Goal: Task Accomplishment & Management: Manage account settings

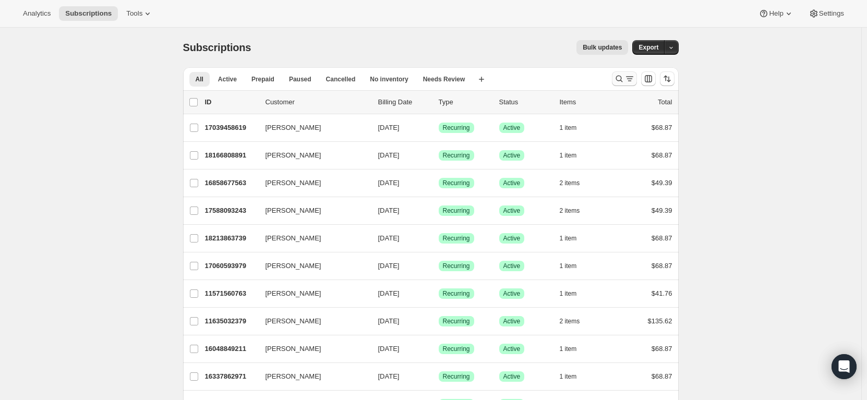
click at [622, 76] on icon "Search and filter results" at bounding box center [619, 79] width 10 height 10
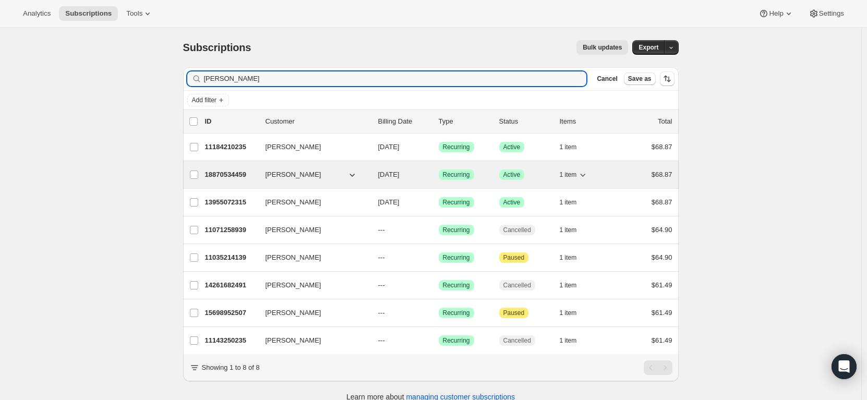
type input "[PERSON_NAME]"
click at [260, 171] on div "18870534459 [PERSON_NAME] [DATE] Success Recurring Success Active 1 item $68.87" at bounding box center [438, 174] width 467 height 15
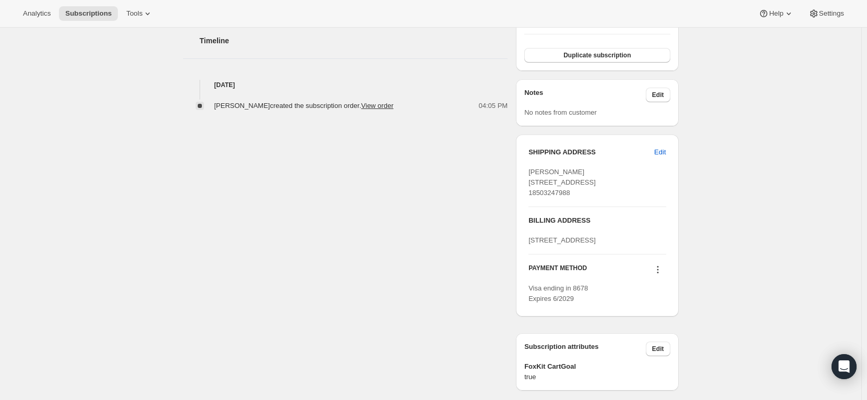
scroll to position [365, 0]
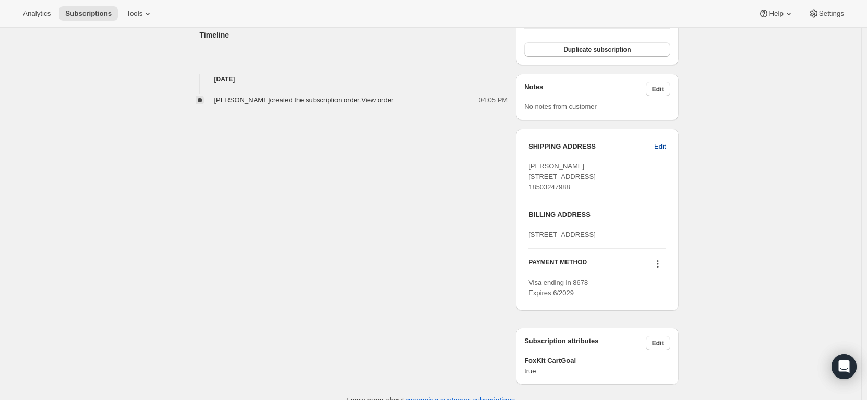
click at [663, 150] on span "Edit" at bounding box center [659, 146] width 11 height 10
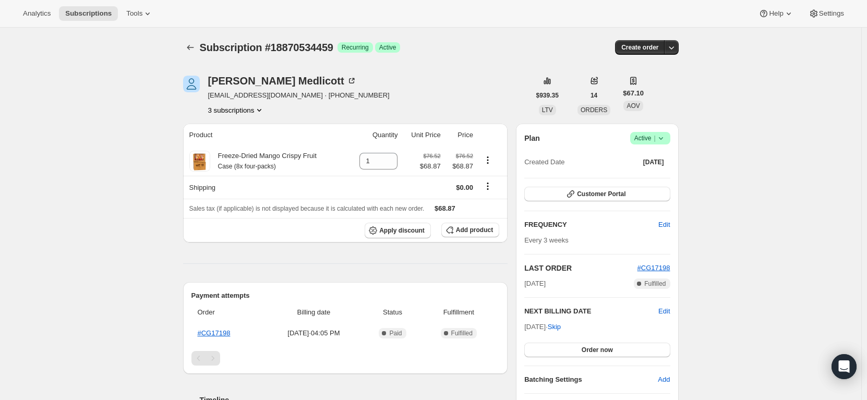
select select "[GEOGRAPHIC_DATA]"
select select "FL"
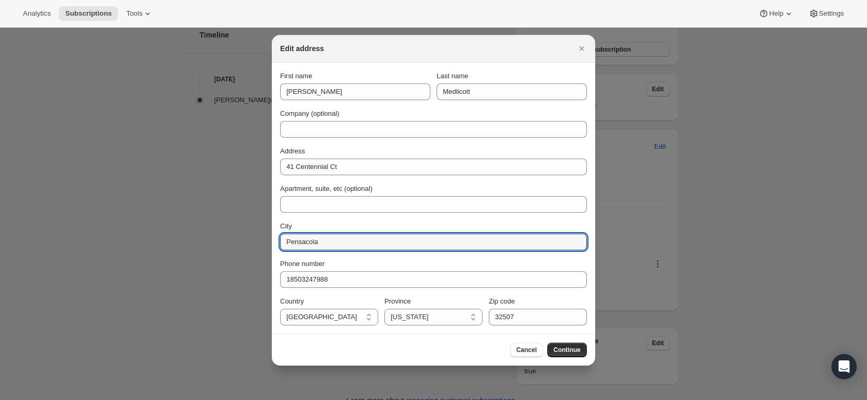
drag, startPoint x: 333, startPoint y: 242, endPoint x: 246, endPoint y: 238, distance: 87.2
type input "Uxbridge"
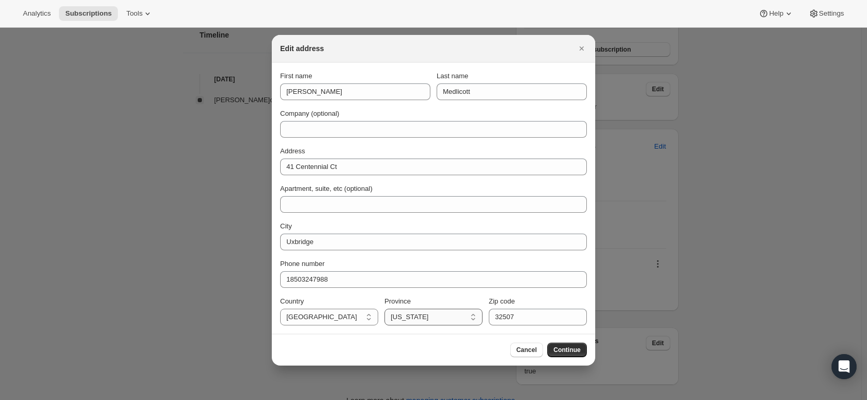
click at [437, 314] on select "[US_STATE] [US_STATE] [US_STATE] [US_STATE] [US_STATE] [US_STATE] [US_STATE] [U…" at bounding box center [434, 317] width 98 height 17
select select "MA"
click at [385, 309] on select "[US_STATE] [US_STATE] [US_STATE] [US_STATE] [US_STATE] [US_STATE] [US_STATE] [U…" at bounding box center [434, 317] width 98 height 17
click at [521, 309] on input "32507" at bounding box center [538, 317] width 98 height 17
type input "3"
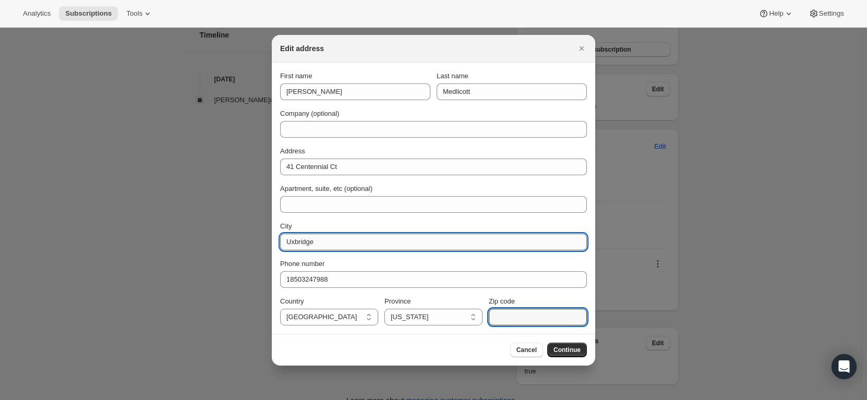
click at [324, 246] on input "Uxbridge" at bounding box center [433, 242] width 307 height 17
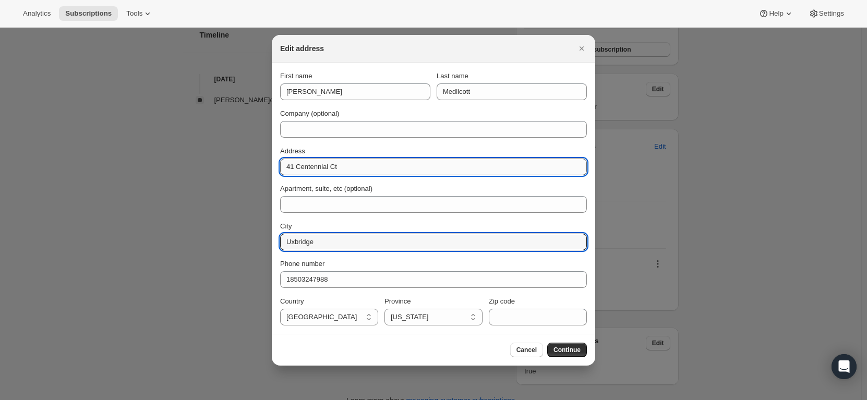
click at [356, 173] on input "41 Centennial Ct" at bounding box center [433, 167] width 307 height 17
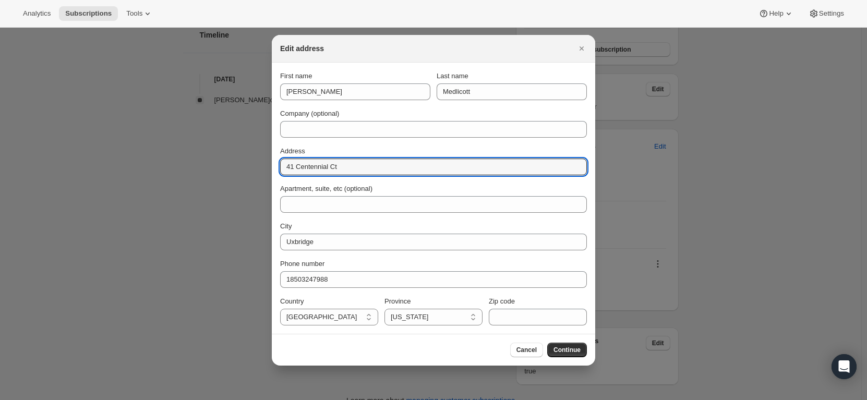
type input "41 Centennial Ct"
click at [518, 316] on input "Zip code" at bounding box center [538, 317] width 98 height 17
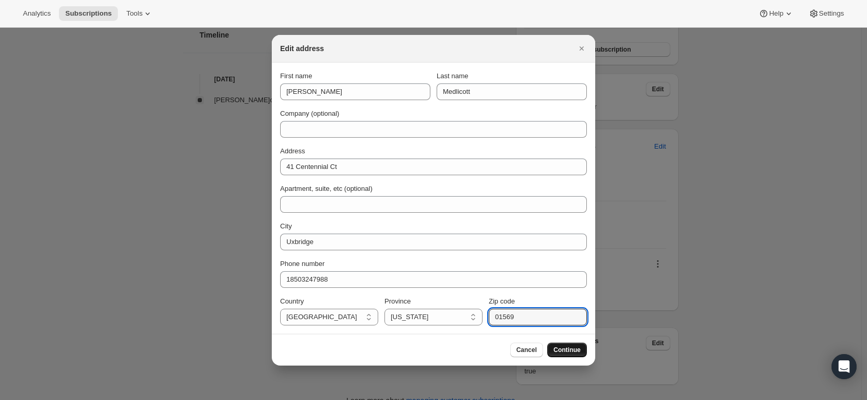
type input "01569"
click at [570, 345] on button "Continue" at bounding box center [567, 350] width 40 height 15
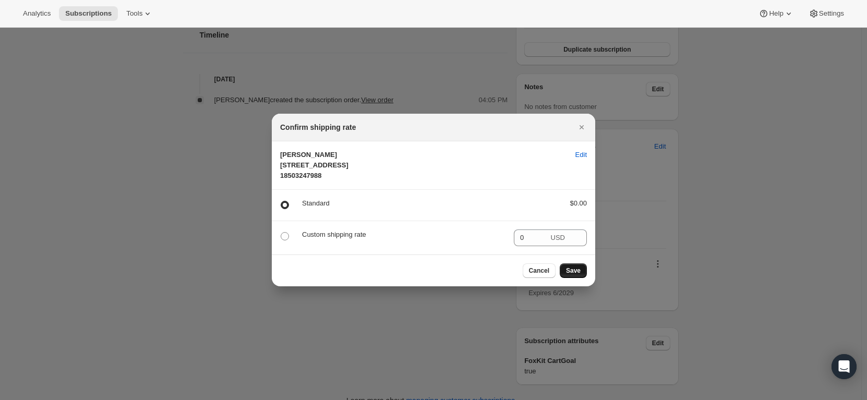
click at [574, 275] on span "Save" at bounding box center [573, 271] width 15 height 8
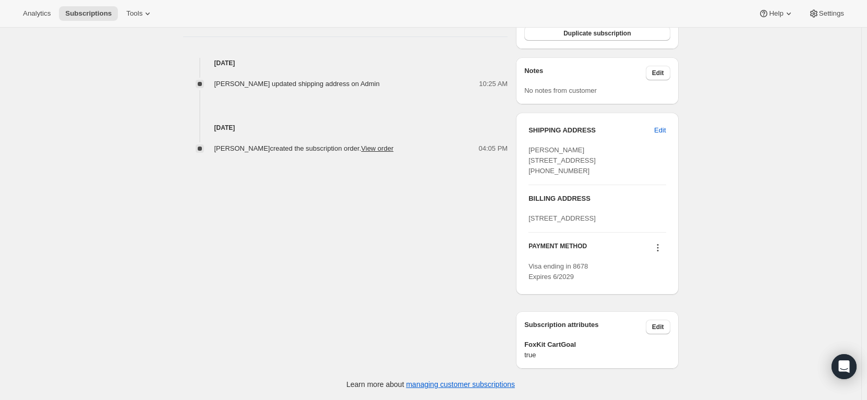
scroll to position [470, 0]
click at [368, 145] on link "View order" at bounding box center [377, 149] width 32 height 8
